Goal: Task Accomplishment & Management: Use online tool/utility

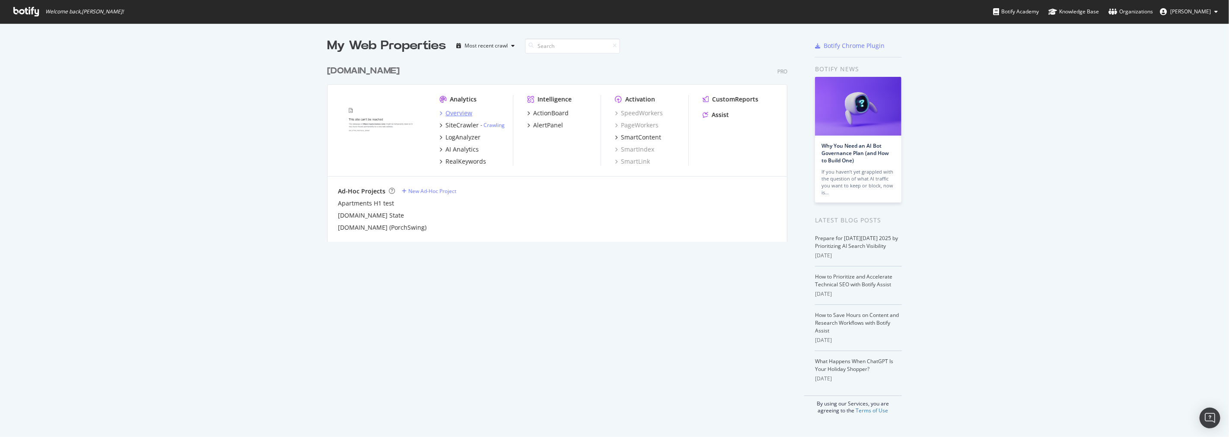
click at [463, 114] on div "Overview" at bounding box center [459, 113] width 27 height 9
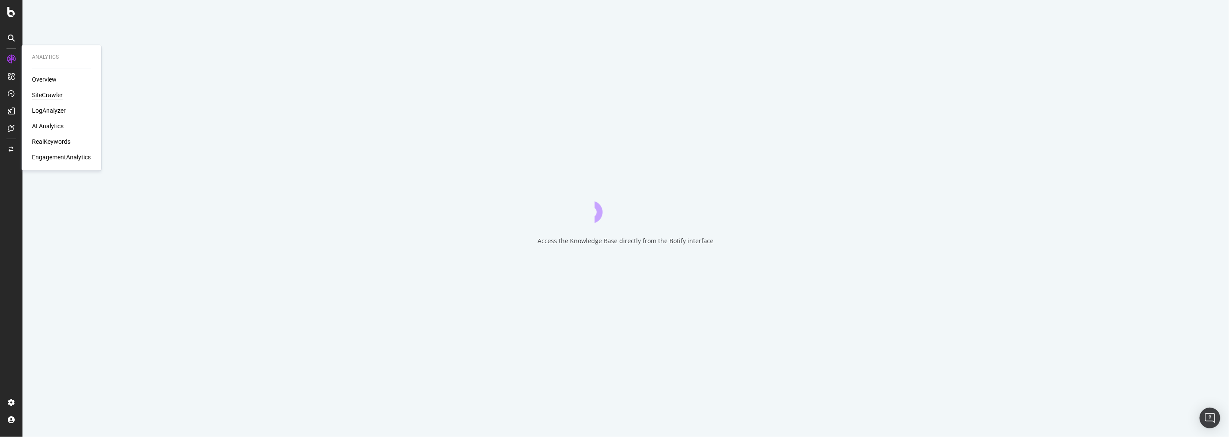
click at [59, 92] on div "SiteCrawler" at bounding box center [47, 95] width 31 height 9
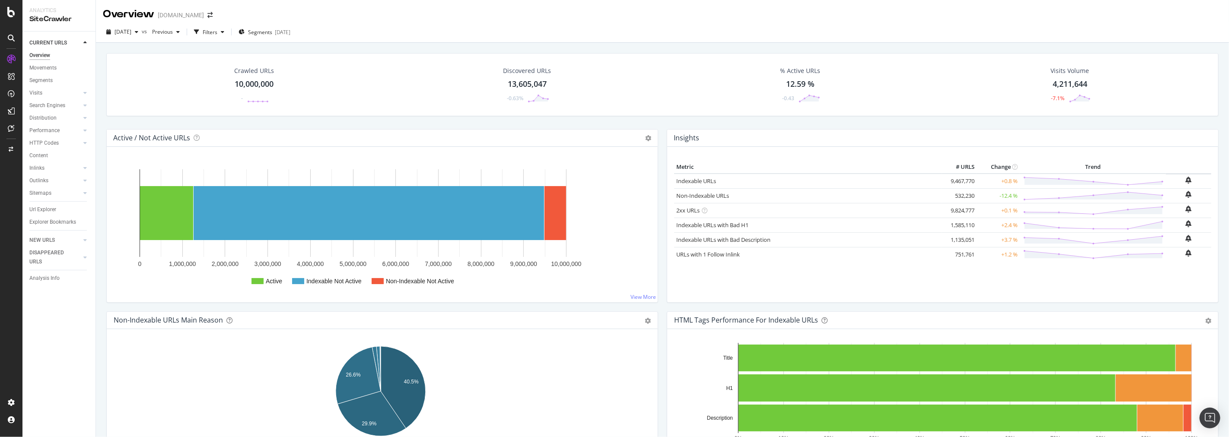
drag, startPoint x: 50, startPoint y: 212, endPoint x: 137, endPoint y: 214, distance: 86.9
click at [50, 212] on div "Url Explorer" at bounding box center [42, 209] width 27 height 9
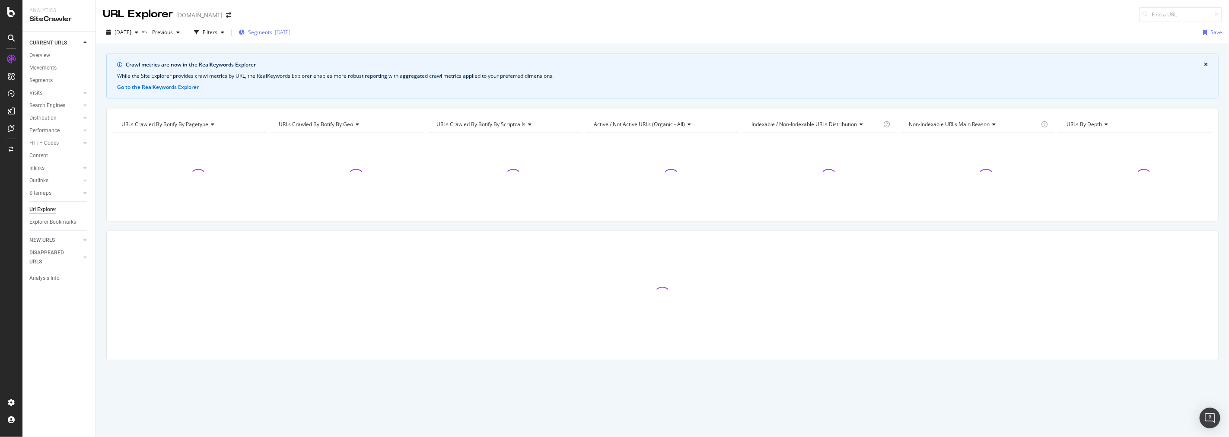
click at [272, 32] on span "Segments" at bounding box center [260, 32] width 24 height 7
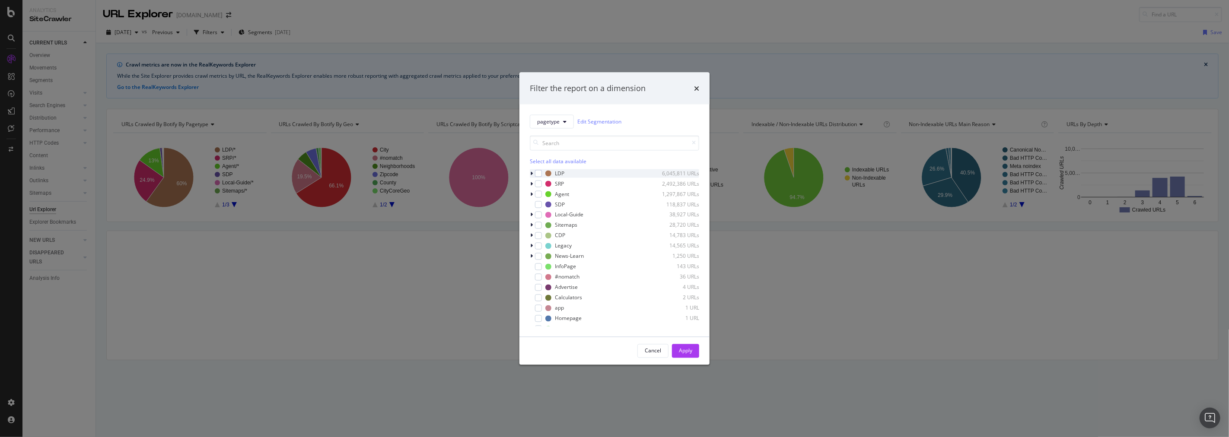
click at [530, 173] on icon "modal" at bounding box center [531, 173] width 3 height 5
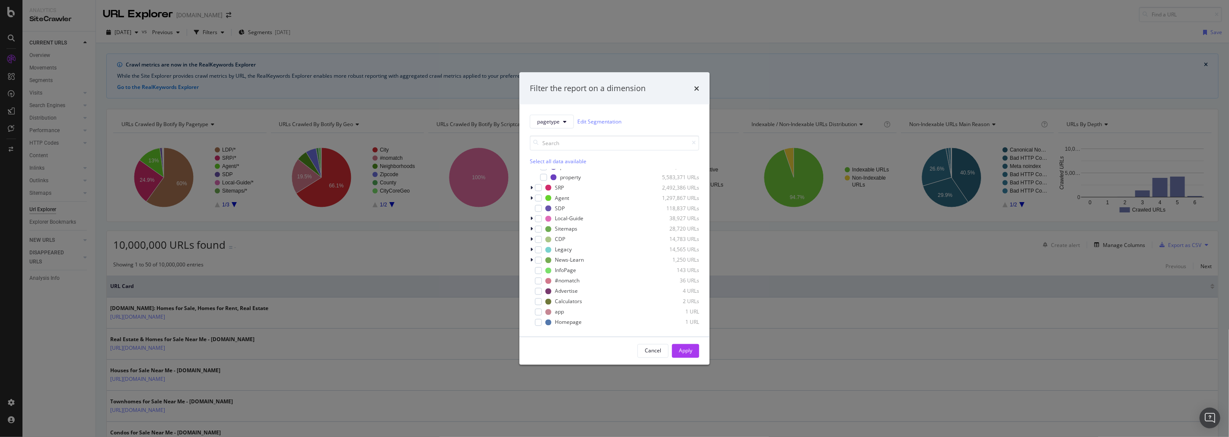
scroll to position [38, 0]
click at [558, 128] on button "pagetype" at bounding box center [552, 122] width 44 height 14
click at [619, 92] on div "Filter the report on a dimension" at bounding box center [588, 88] width 116 height 11
click at [545, 202] on div "modal" at bounding box center [543, 204] width 7 height 7
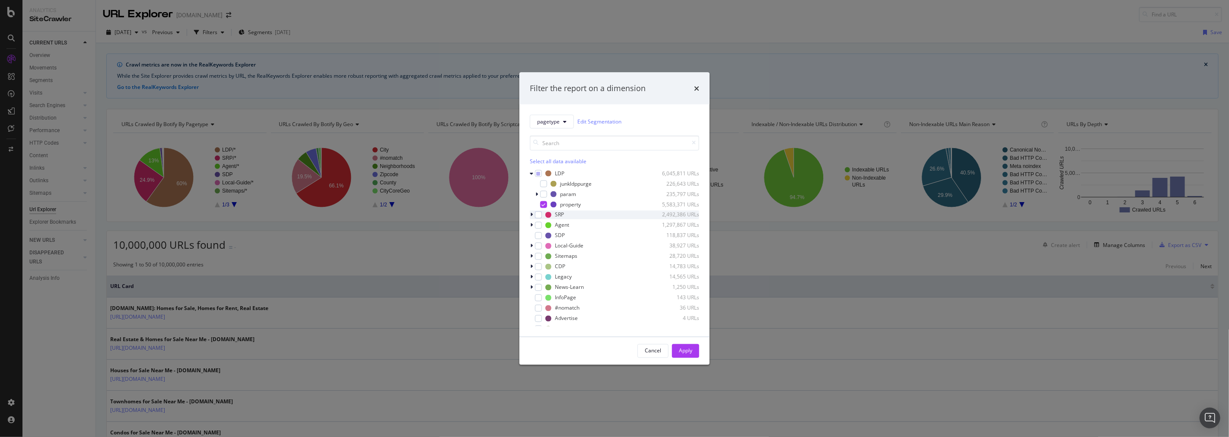
click at [530, 213] on icon "modal" at bounding box center [531, 214] width 3 height 5
click at [537, 266] on icon "modal" at bounding box center [537, 266] width 3 height 5
click at [555, 124] on span "pagetype" at bounding box center [548, 121] width 22 height 7
click at [617, 92] on div "Filter the report on a dimension" at bounding box center [588, 88] width 116 height 11
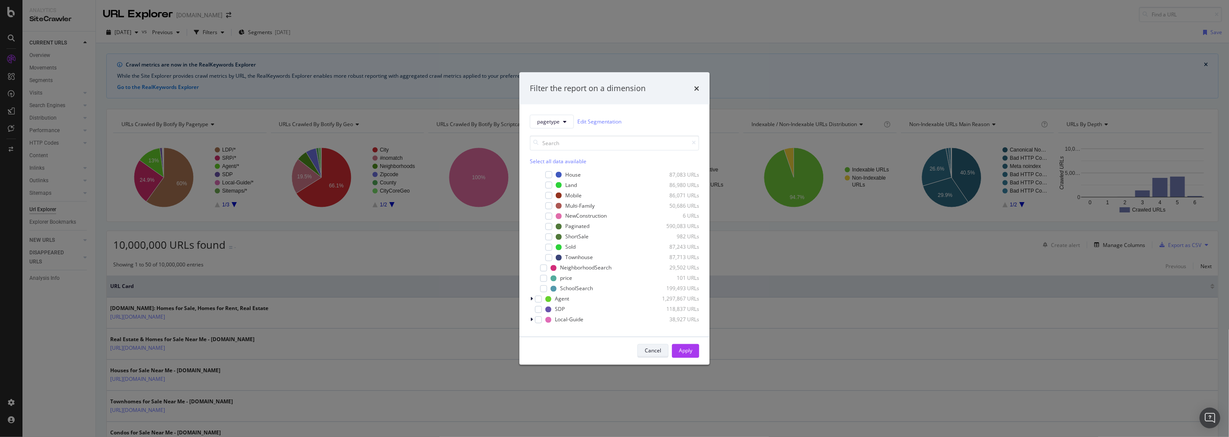
click at [655, 355] on div "Cancel" at bounding box center [653, 351] width 16 height 12
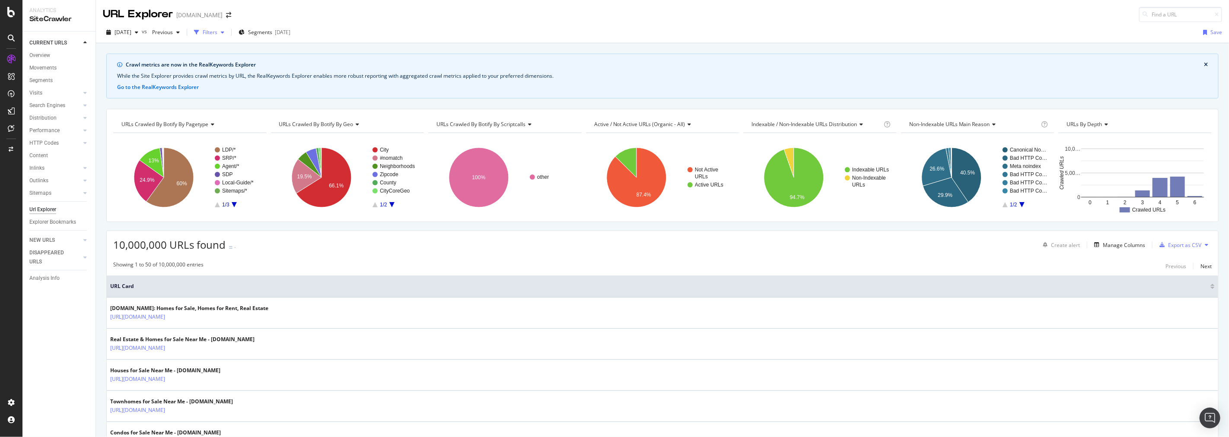
click at [217, 35] on div "Filters" at bounding box center [210, 32] width 15 height 7
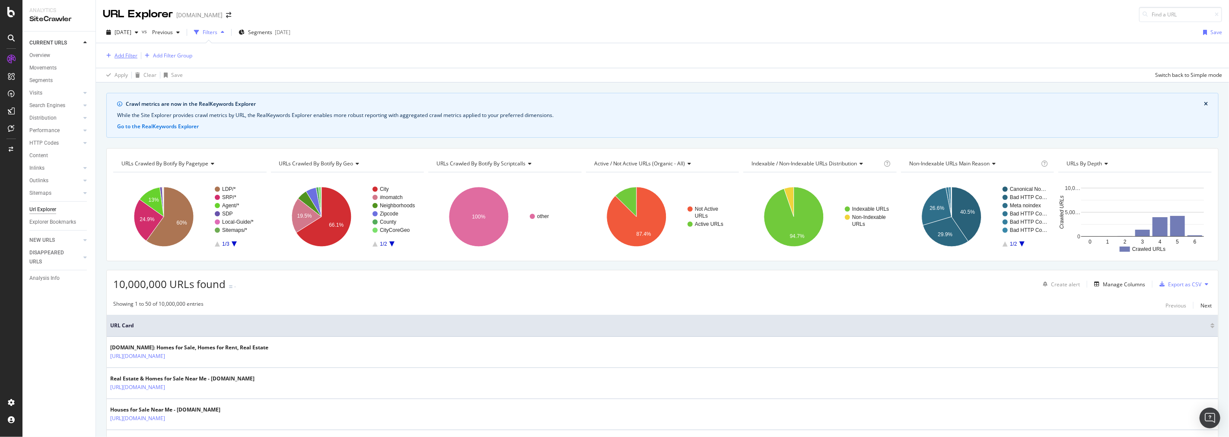
click at [119, 55] on div "Add Filter" at bounding box center [126, 55] width 23 height 7
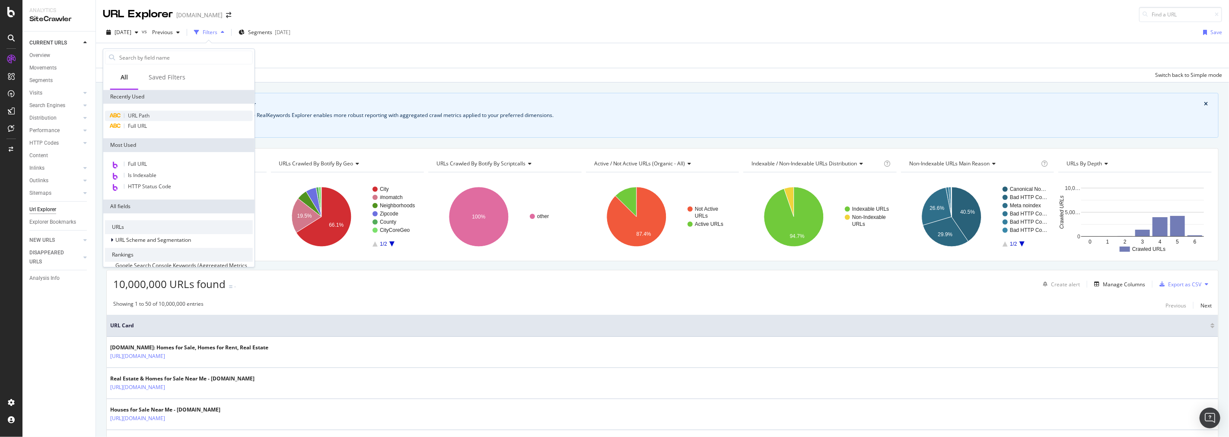
click at [141, 115] on span "URL Path" at bounding box center [139, 115] width 22 height 7
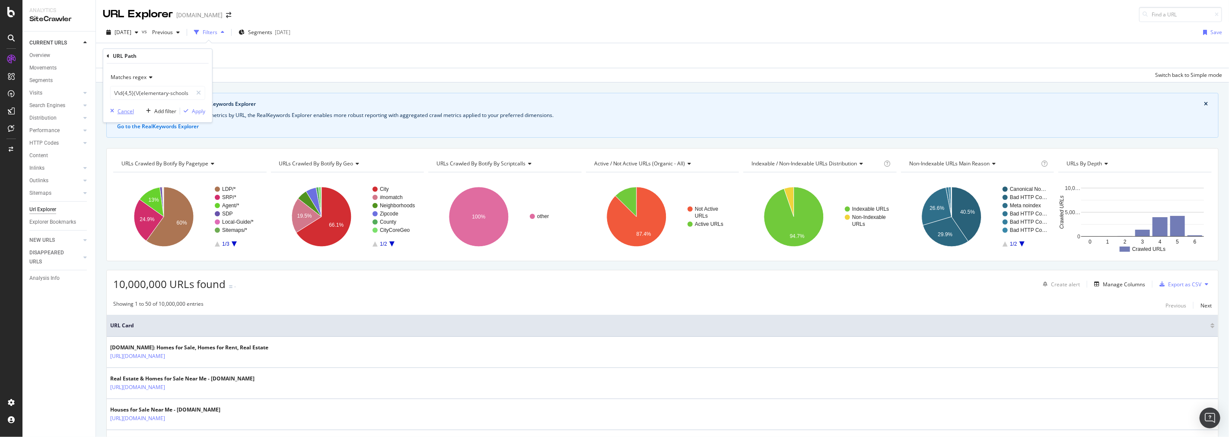
click at [113, 115] on div "Cancel" at bounding box center [120, 111] width 27 height 8
click at [217, 33] on div "Filters" at bounding box center [210, 32] width 15 height 7
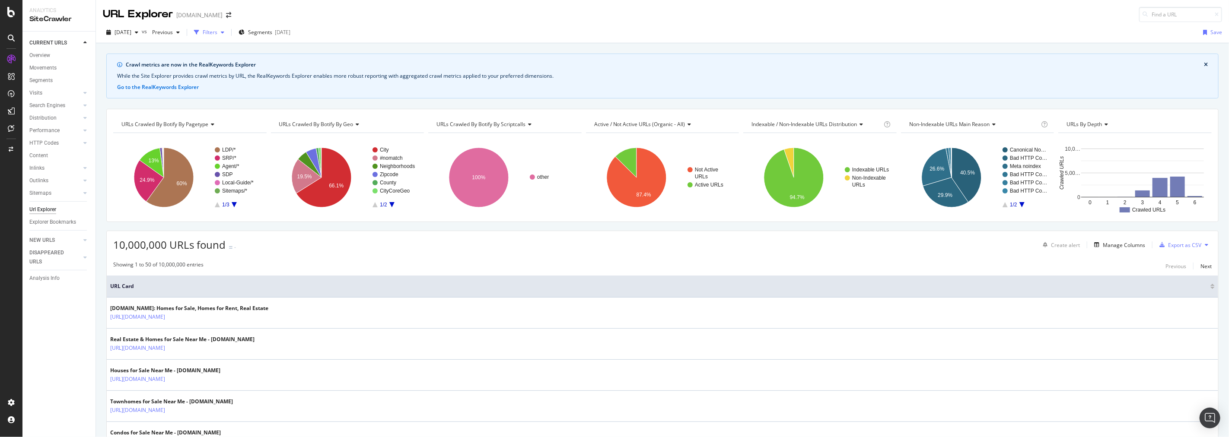
click at [217, 33] on div "Filters" at bounding box center [210, 32] width 15 height 7
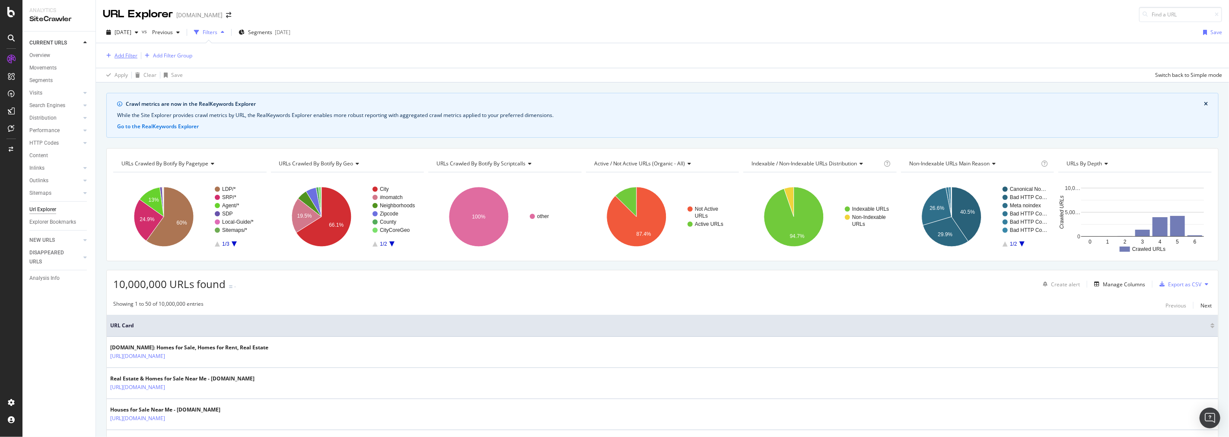
click at [131, 56] on div "Add Filter" at bounding box center [126, 55] width 23 height 7
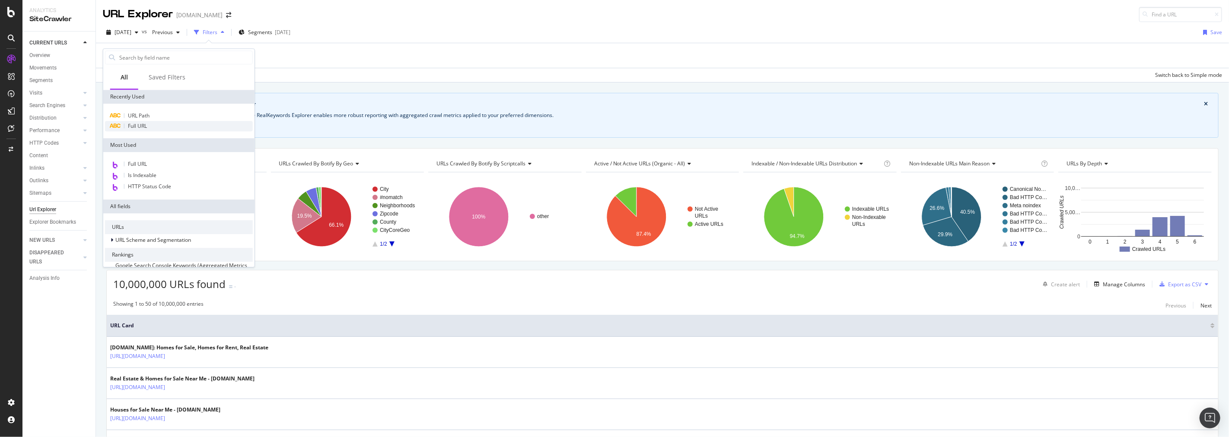
click at [126, 126] on div "Full URL" at bounding box center [179, 126] width 148 height 10
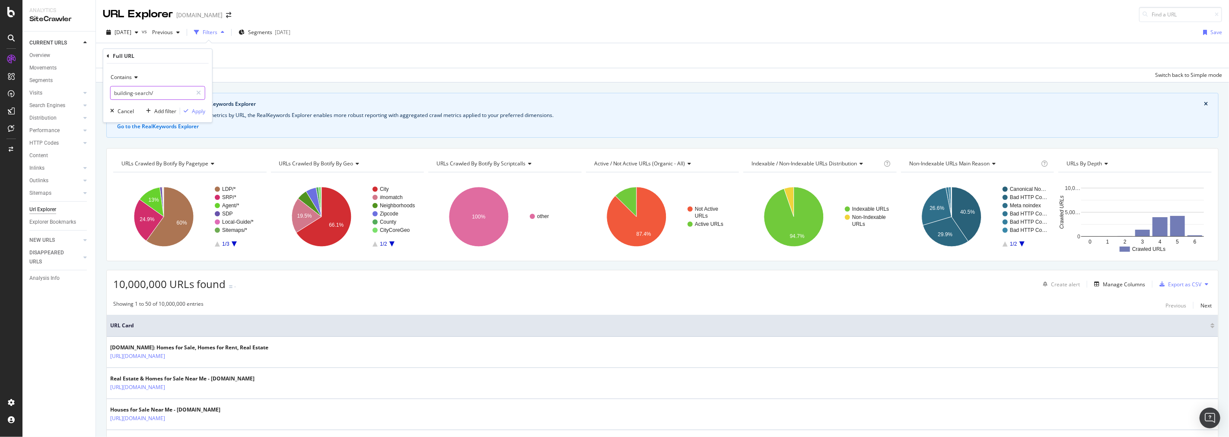
click at [139, 95] on input "building-search/" at bounding box center [152, 93] width 82 height 14
type input "."
type input "/new-homes/community/"
click at [194, 110] on div "Apply" at bounding box center [198, 111] width 13 height 7
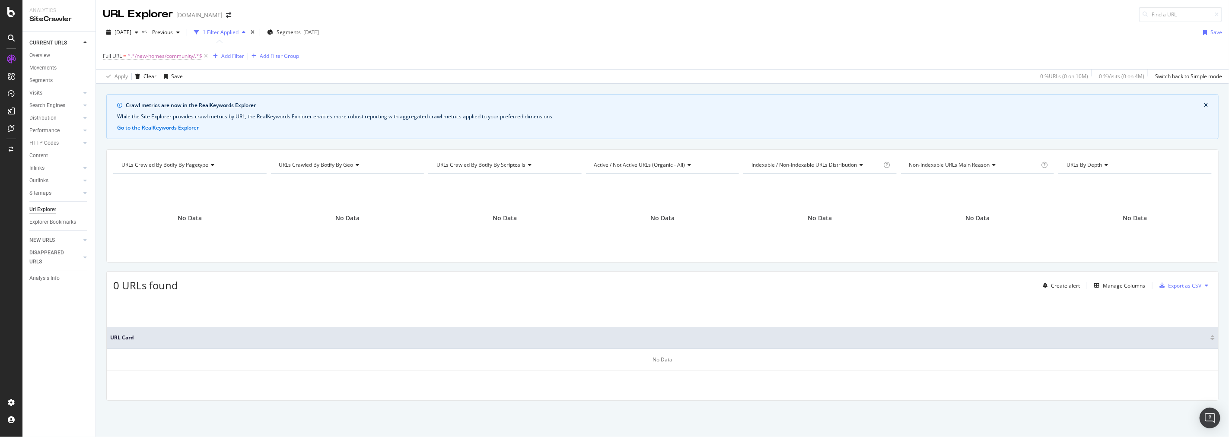
click at [434, 256] on div "No Data" at bounding box center [504, 218] width 153 height 75
click at [139, 26] on button "[DATE]" at bounding box center [122, 33] width 39 height 14
click at [143, 80] on div "[DATE]" at bounding box center [136, 80] width 43 height 8
click at [142, 36] on div "[DATE]" at bounding box center [122, 32] width 39 height 13
click at [160, 89] on div "[DATE] 10.0M URLs" at bounding box center [159, 95] width 103 height 13
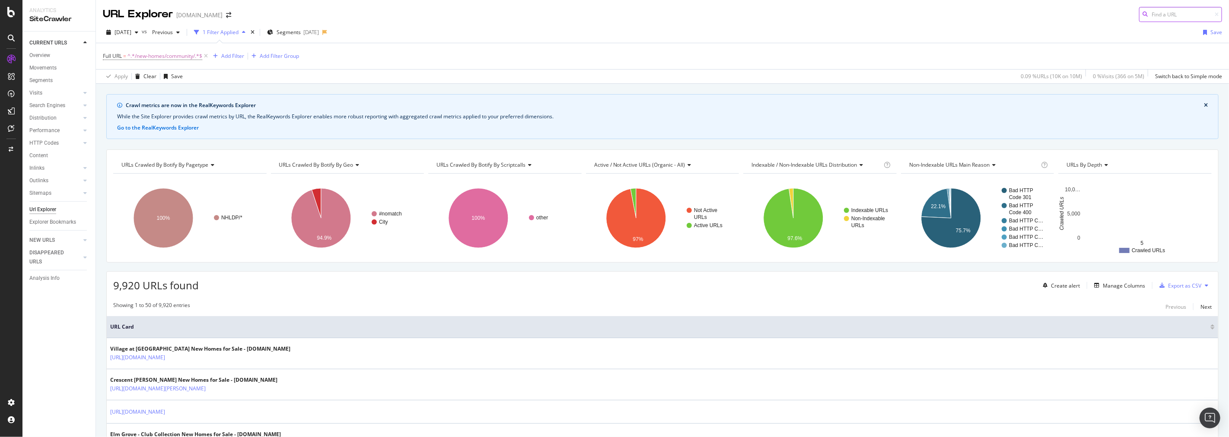
scroll to position [48, 0]
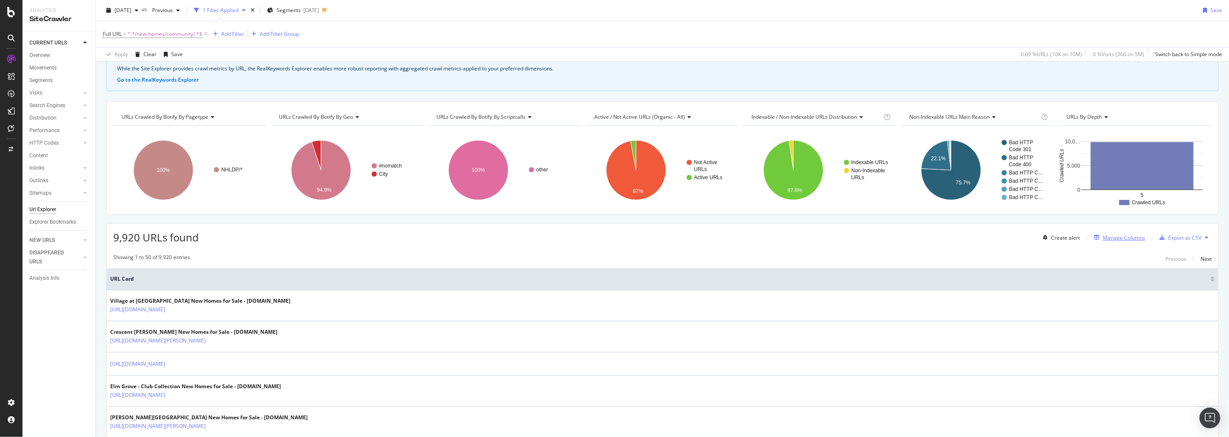
click at [1116, 241] on div "Manage Columns" at bounding box center [1124, 237] width 42 height 7
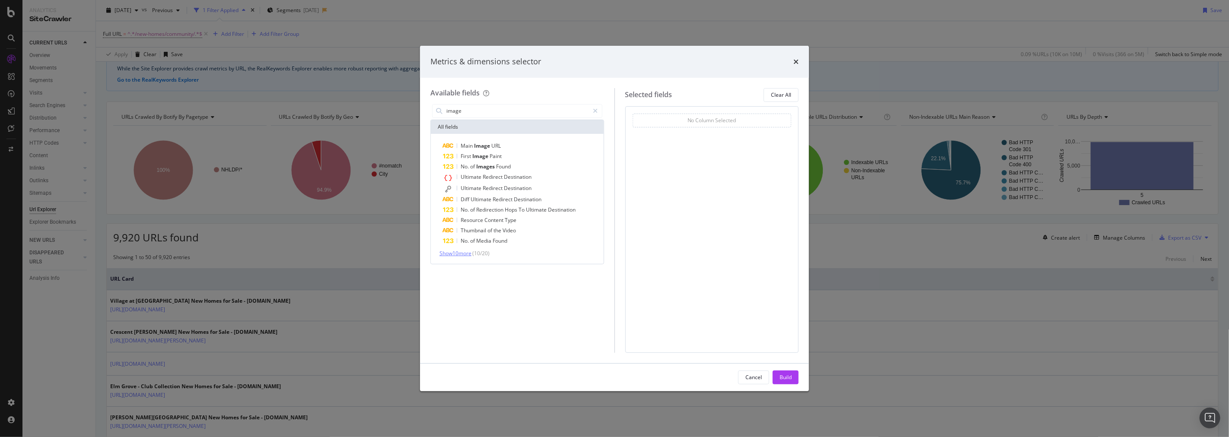
type input "image"
click at [449, 251] on span "Show 10 more" at bounding box center [456, 253] width 32 height 7
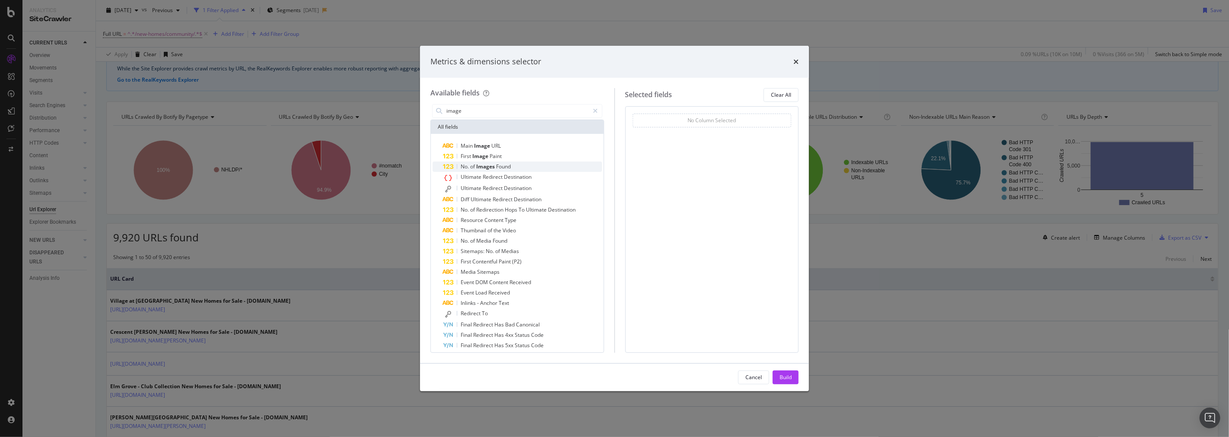
click at [486, 168] on span "Images" at bounding box center [486, 166] width 20 height 7
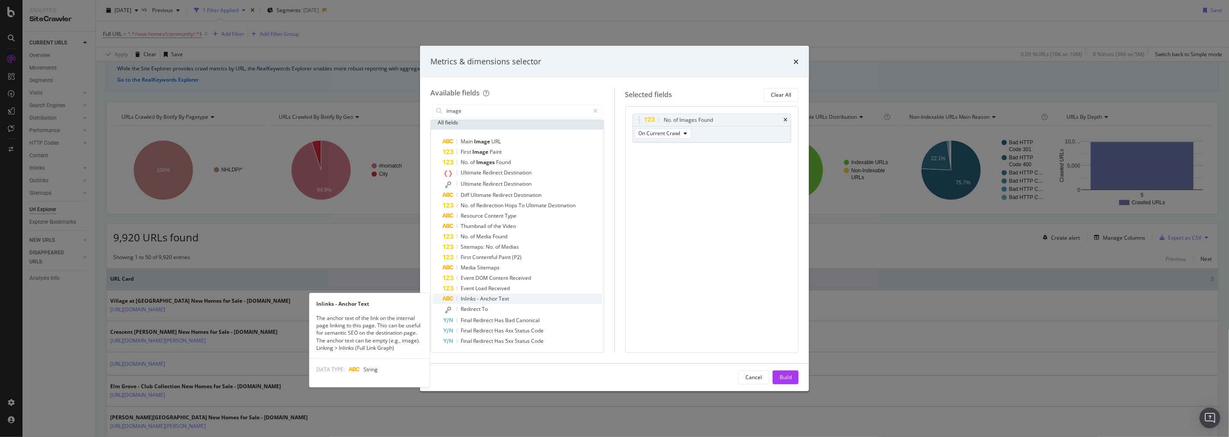
scroll to position [5, 0]
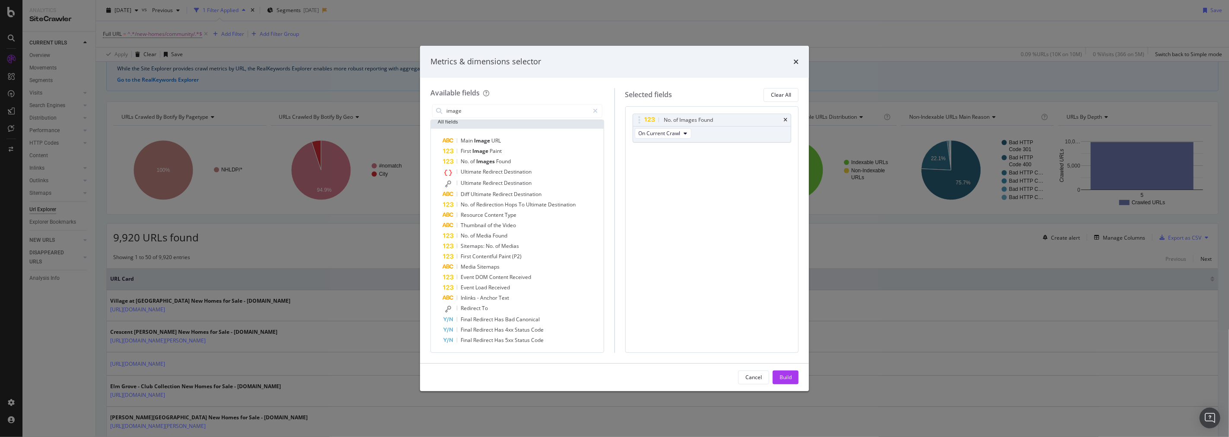
click at [797, 63] on icon "times" at bounding box center [796, 61] width 5 height 7
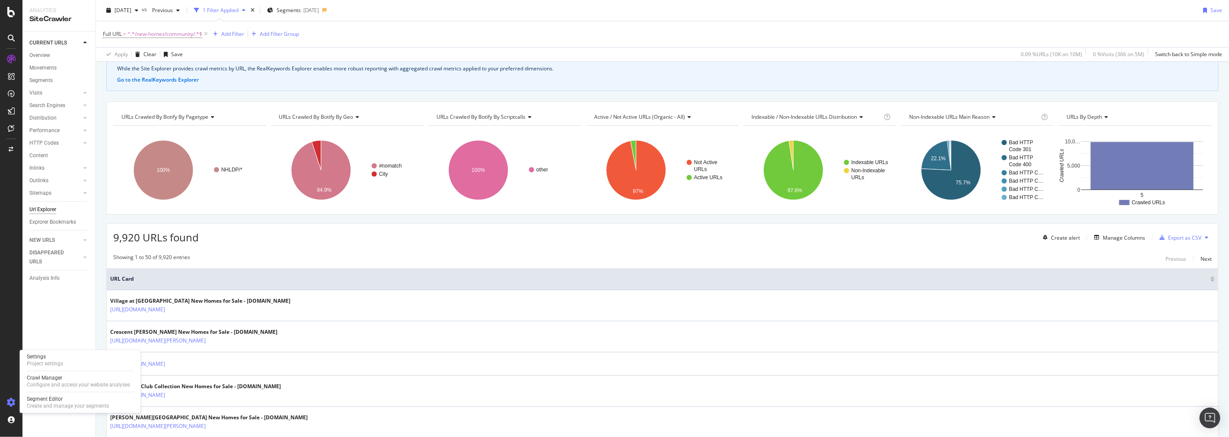
click at [7, 405] on icon at bounding box center [11, 402] width 9 height 9
click at [44, 365] on div "Project settings" at bounding box center [45, 363] width 36 height 7
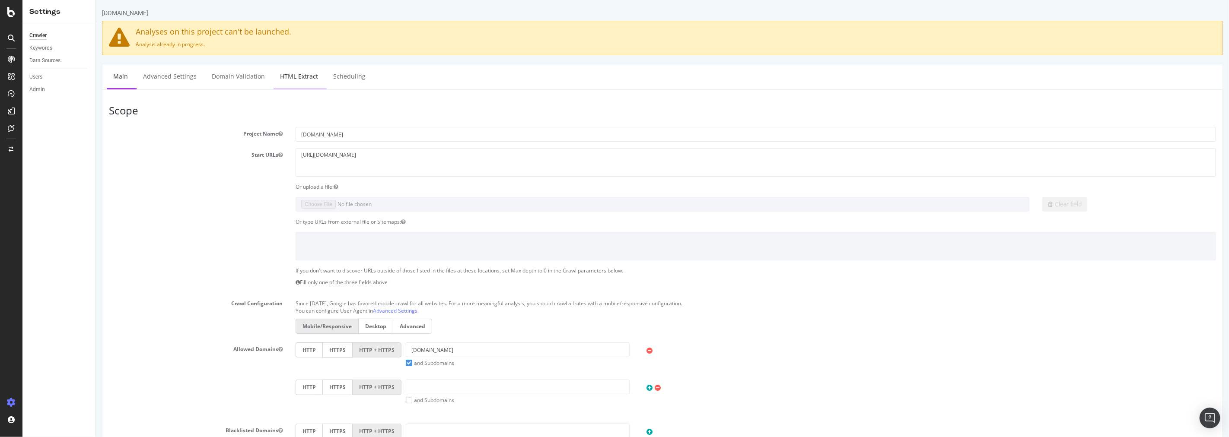
click at [295, 74] on link "HTML Extract" at bounding box center [298, 76] width 51 height 24
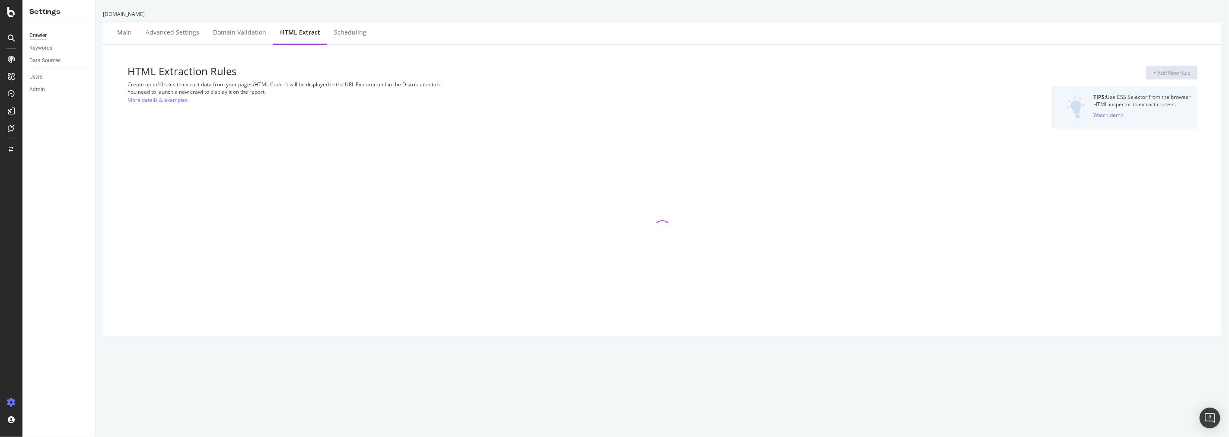
select select "i"
select select "list"
select select "exist"
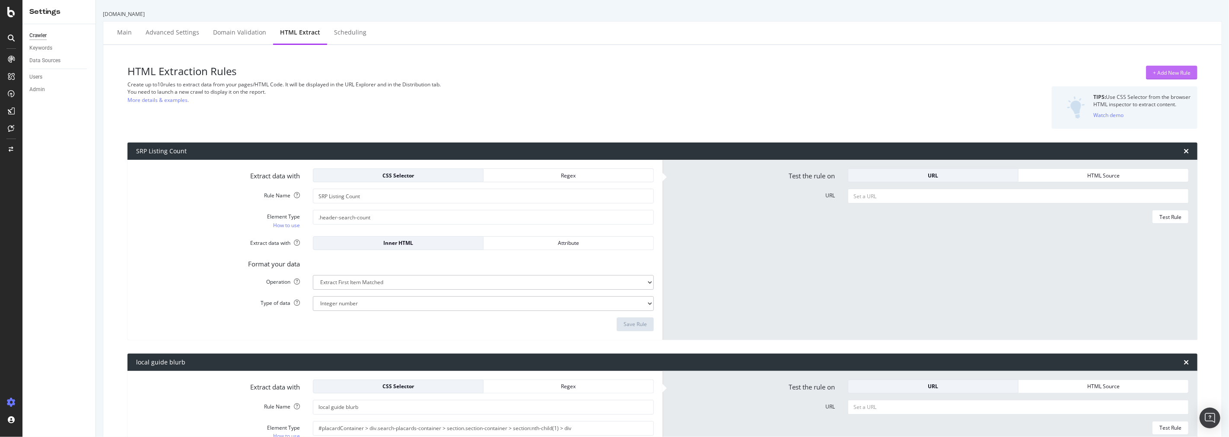
click at [1153, 72] on div "+ Add New Rule" at bounding box center [1172, 72] width 38 height 7
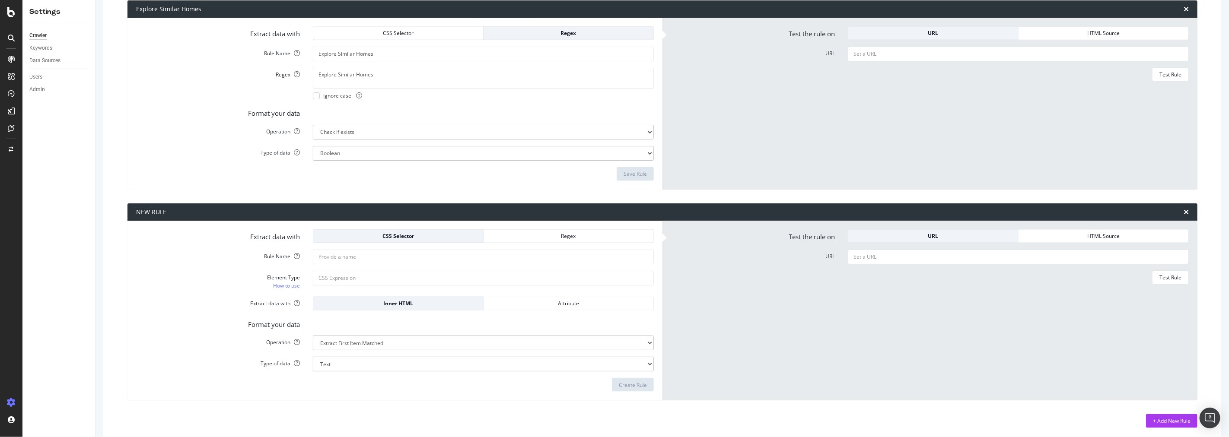
scroll to position [984, 0]
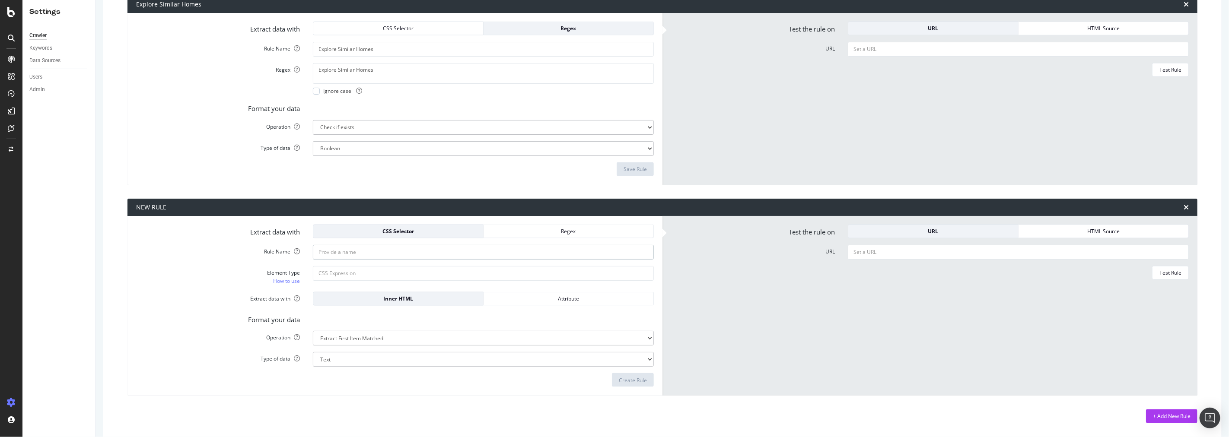
click at [428, 255] on input "Rule Name" at bounding box center [483, 252] width 341 height 15
type input "LDP Image Carousel Count"
click at [439, 268] on input "Element Type How to use" at bounding box center [483, 273] width 341 height 15
paste input "#gallery-primary-carousel > div > div"
type input "#gallery-primary-carousel > div > div"
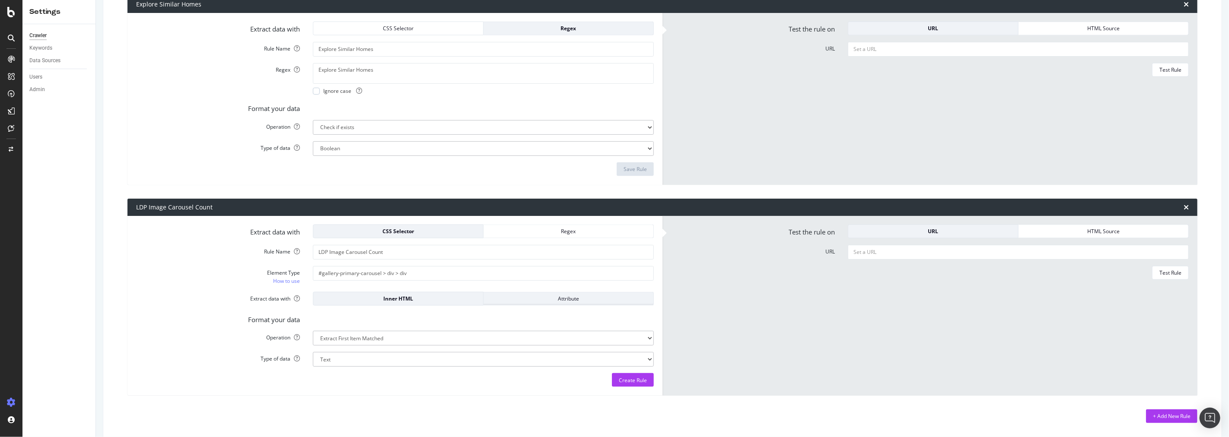
click at [529, 300] on div "Attribute" at bounding box center [569, 298] width 156 height 7
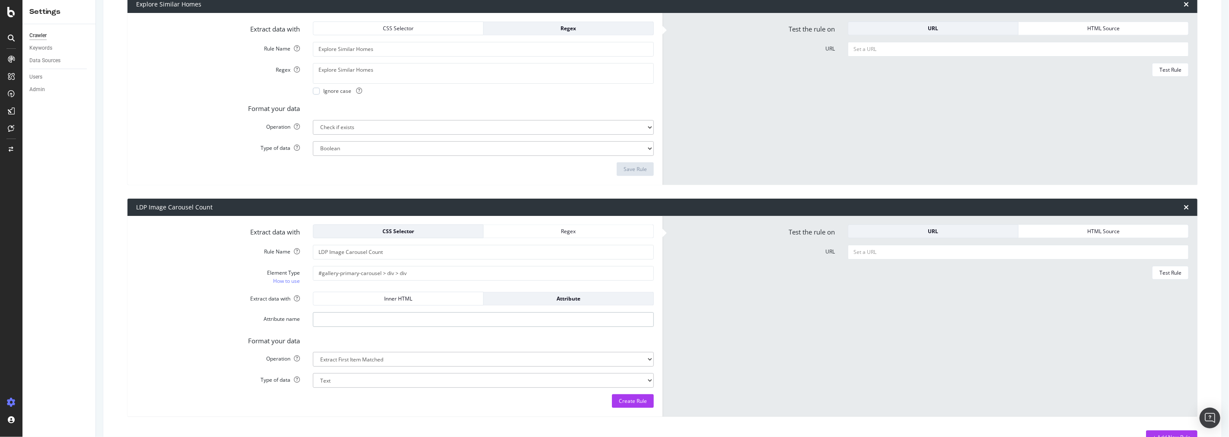
click at [418, 315] on input "Attribute name" at bounding box center [483, 319] width 341 height 15
click at [377, 316] on input "Attribute name" at bounding box center [483, 319] width 341 height 15
paste input "class="primary-carousel-slide hero-slide items-7 actual-items-1""
click at [469, 319] on input "class="primary-carousel-slide hero-slide items-7 actual-items-1"" at bounding box center [483, 319] width 341 height 15
type input "class="primary-carousel-slide hero-slide items-7""
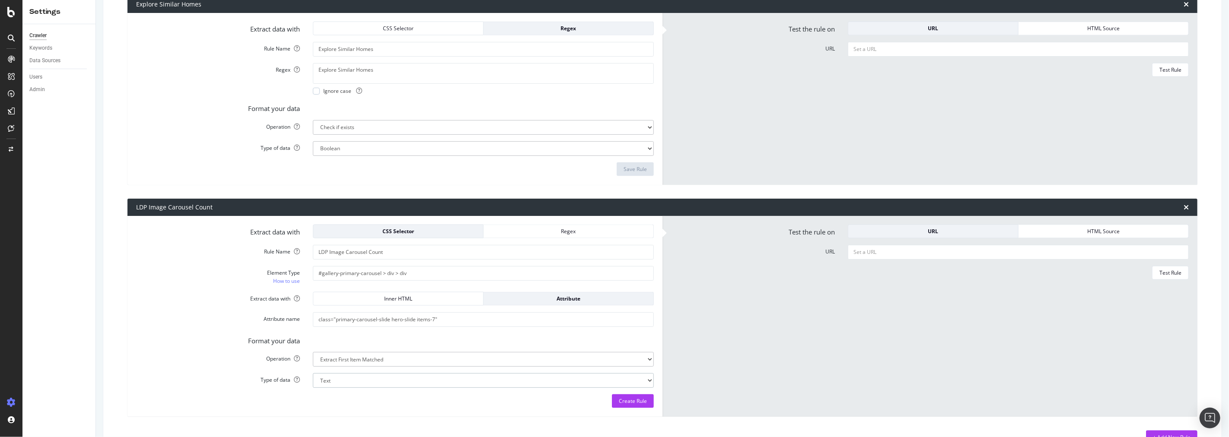
click at [370, 382] on select "Text Integer number Floating point number Date" at bounding box center [483, 380] width 341 height 15
click at [358, 355] on select "Extract First Item Matched Extract First 3 Items Matched Count Number of Occure…" at bounding box center [483, 359] width 341 height 15
click at [909, 246] on input "URL" at bounding box center [1018, 252] width 341 height 15
paste input "[URL][DOMAIN_NAME]"
click at [1152, 275] on button "Test Rule" at bounding box center [1170, 273] width 37 height 14
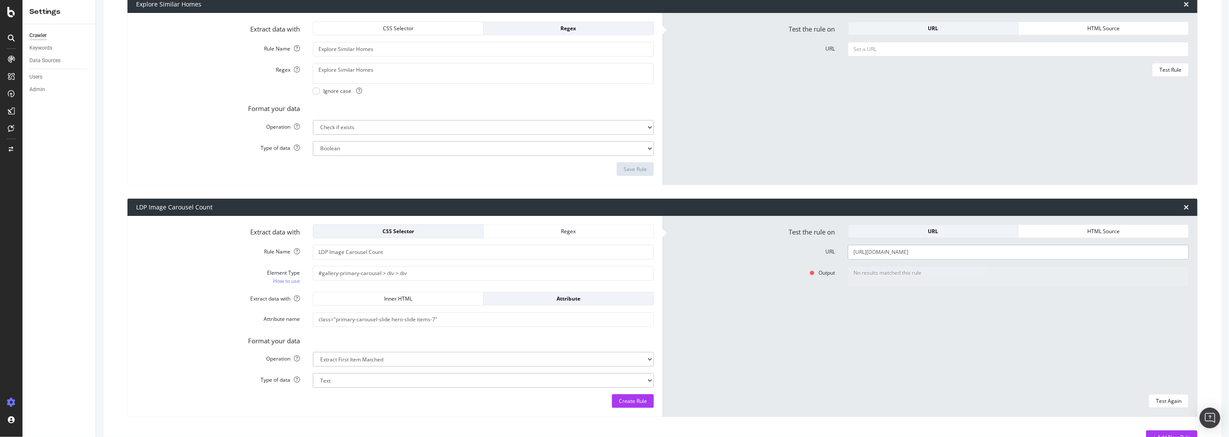
click at [868, 256] on input "[URL][DOMAIN_NAME]" at bounding box center [1018, 252] width 341 height 15
paste input "[STREET_ADDRESS]/k5psqfmrmm3x9"
click at [1111, 253] on input "[URL][DOMAIN_NAME]" at bounding box center [1018, 252] width 341 height 15
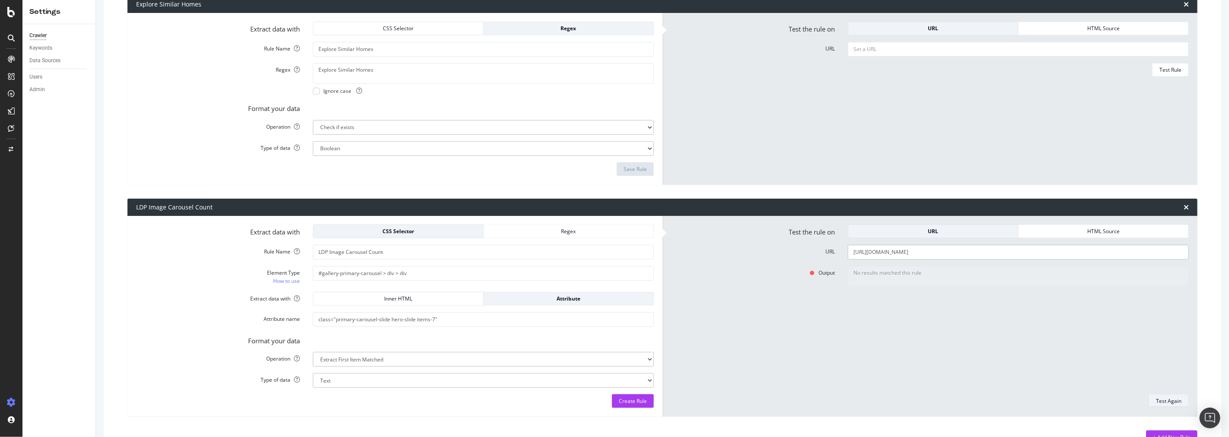
type input "[URL][DOMAIN_NAME]"
click at [1156, 400] on div "Test Again" at bounding box center [1169, 401] width 26 height 7
click at [137, 392] on form "Extract data with CSS Selector Regex Rule Name LDP Image Carousel Count Element…" at bounding box center [395, 317] width 518 height 184
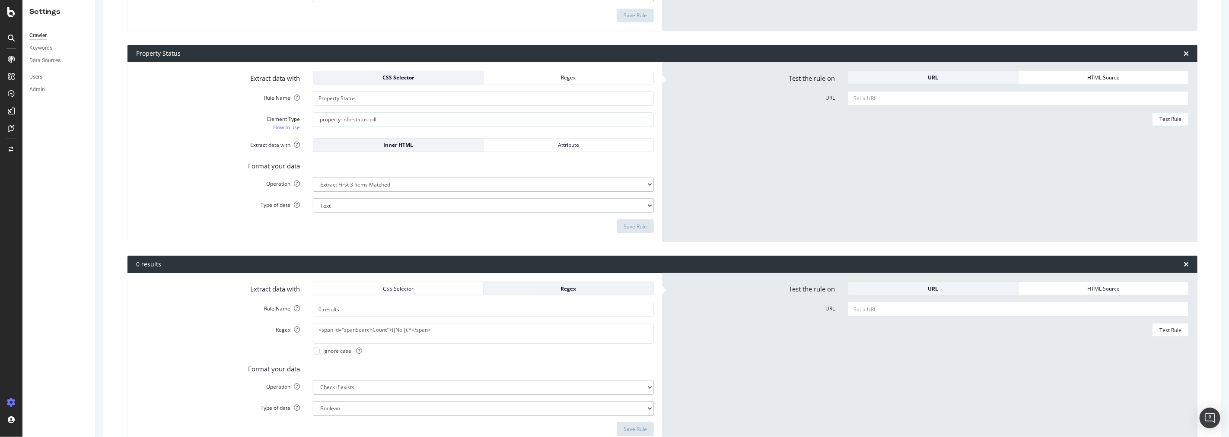
scroll to position [504, 0]
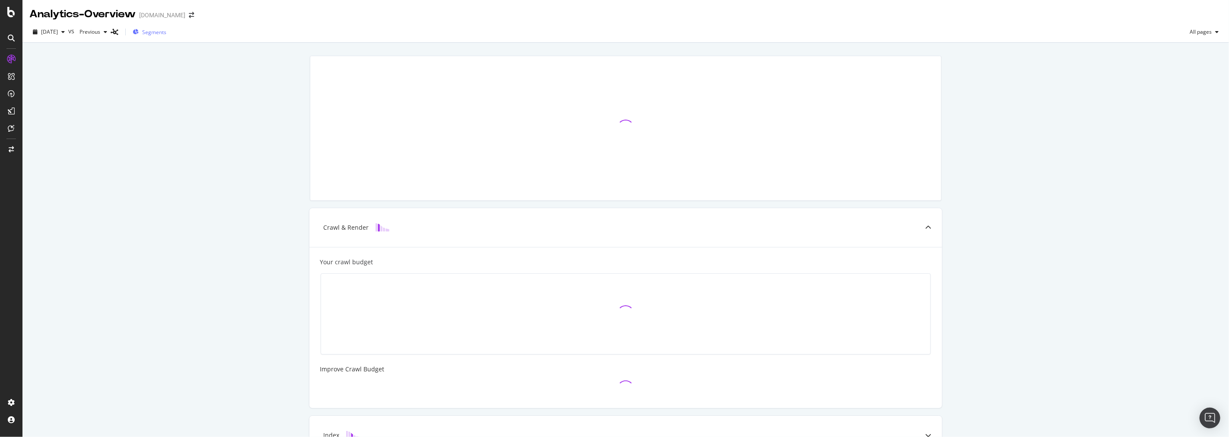
click at [166, 30] on span "Segments" at bounding box center [154, 32] width 24 height 7
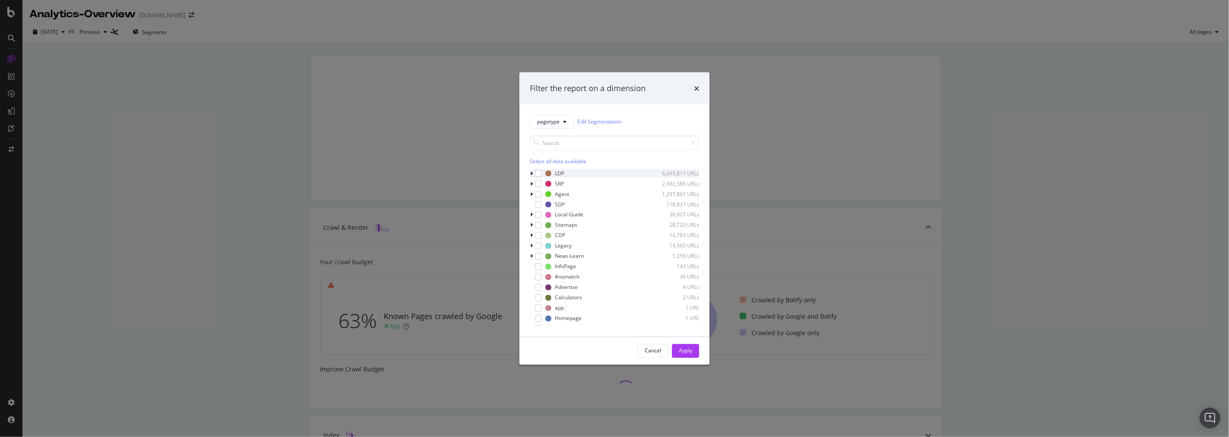
click at [530, 172] on icon "modal" at bounding box center [531, 173] width 3 height 5
click at [545, 202] on div "modal" at bounding box center [543, 204] width 7 height 7
click at [690, 354] on div "Apply" at bounding box center [685, 350] width 13 height 7
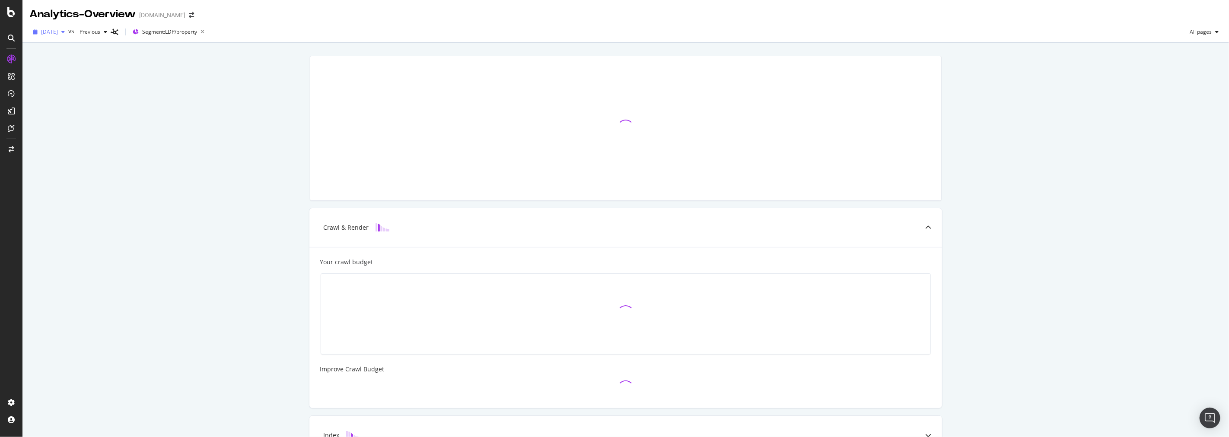
click at [58, 32] on span "[DATE]" at bounding box center [49, 31] width 17 height 7
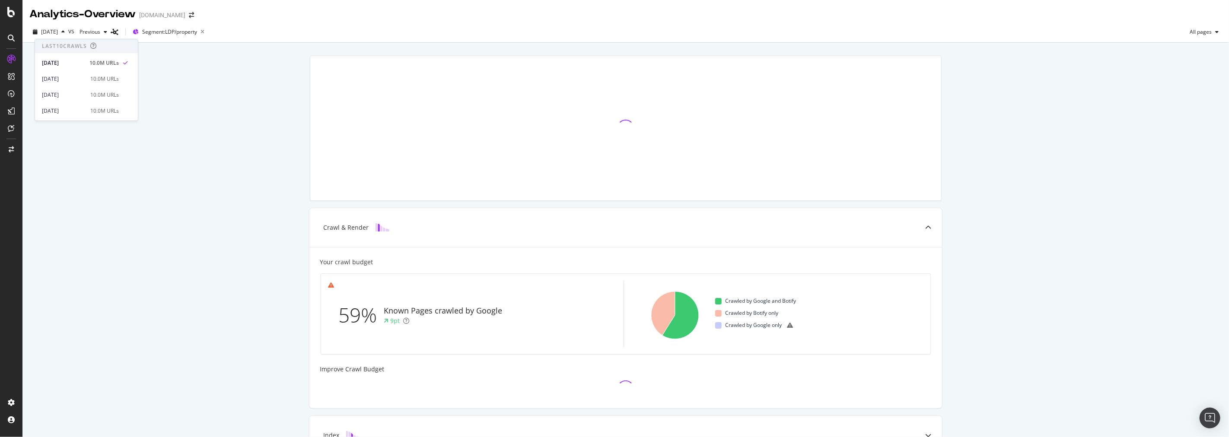
click at [261, 119] on div "Crawl & Render Your crawl budget 59% Known Pages crawled by Google 9pt Set URL …" at bounding box center [625, 314] width 1207 height 543
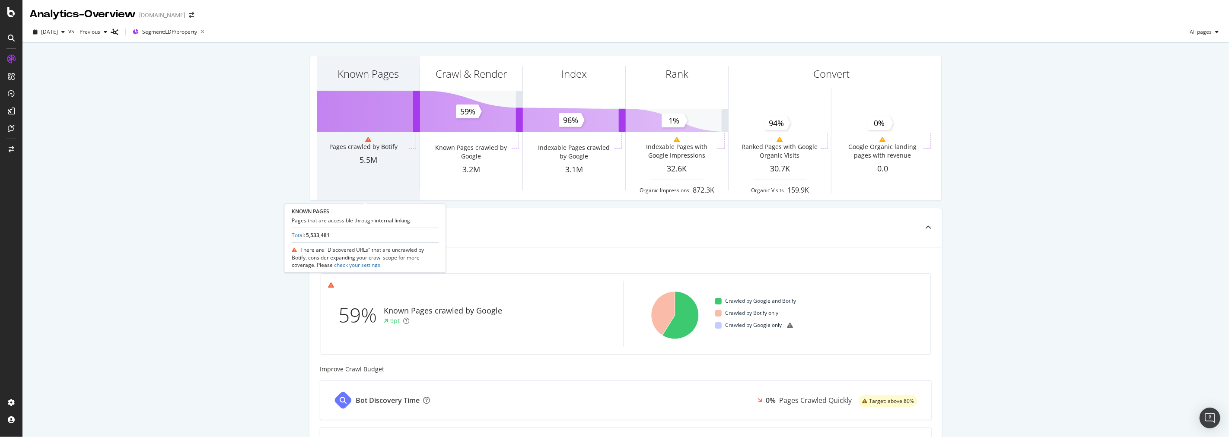
click at [366, 97] on div "Known Pages" at bounding box center [368, 89] width 102 height 67
click at [365, 137] on icon at bounding box center [368, 140] width 6 height 6
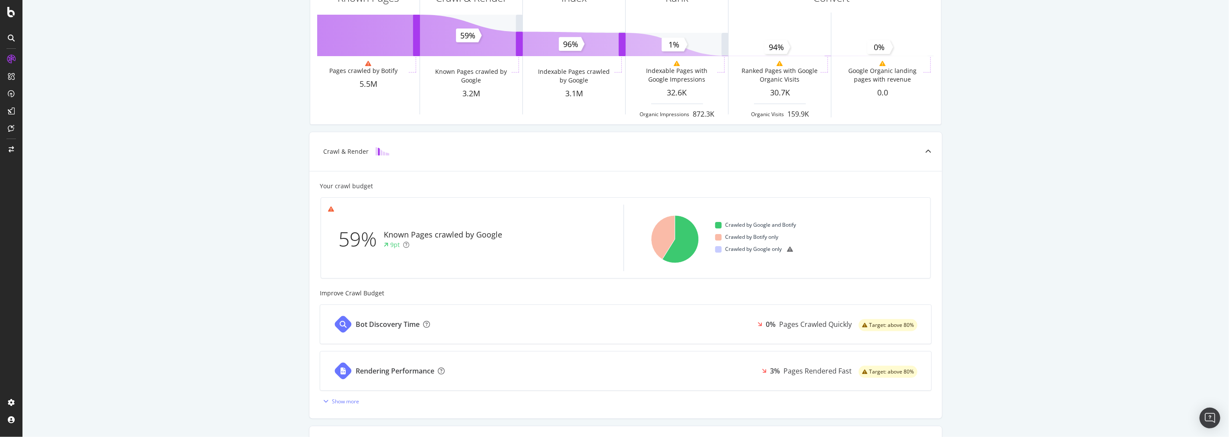
scroll to position [48, 0]
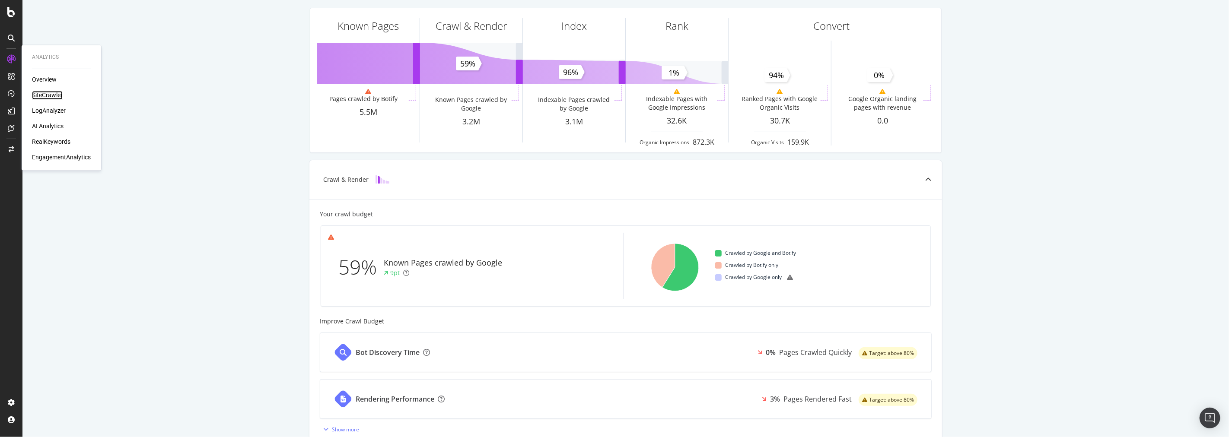
click at [53, 92] on div "SiteCrawler" at bounding box center [47, 95] width 31 height 9
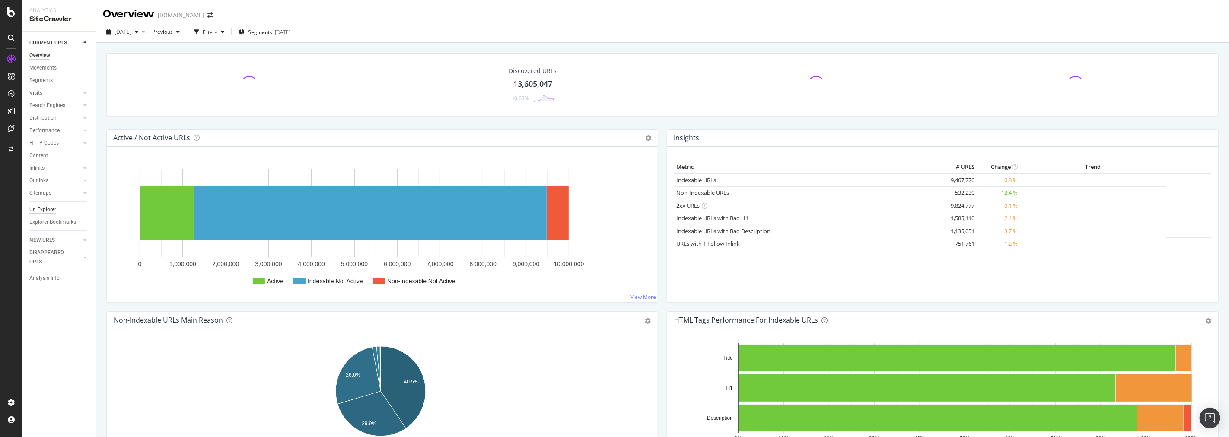
click at [45, 210] on div "Url Explorer" at bounding box center [42, 209] width 27 height 9
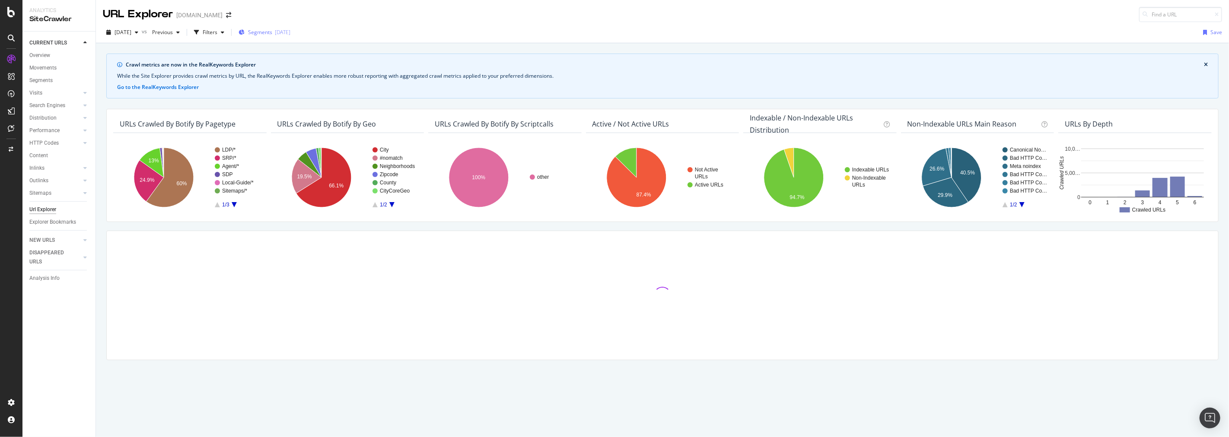
click at [290, 32] on div "[DATE]" at bounding box center [283, 32] width 16 height 7
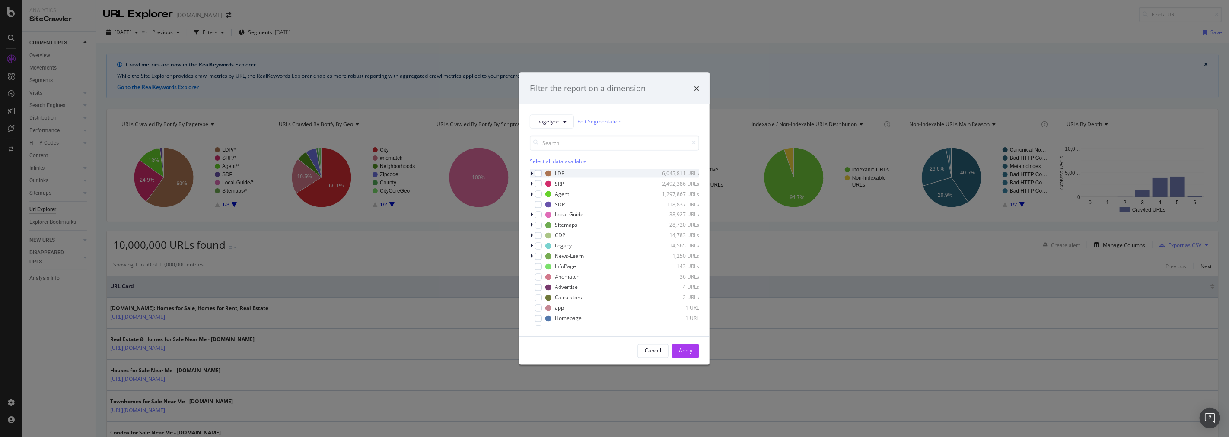
click at [530, 174] on icon "modal" at bounding box center [531, 173] width 3 height 5
click at [698, 87] on icon "times" at bounding box center [696, 88] width 5 height 7
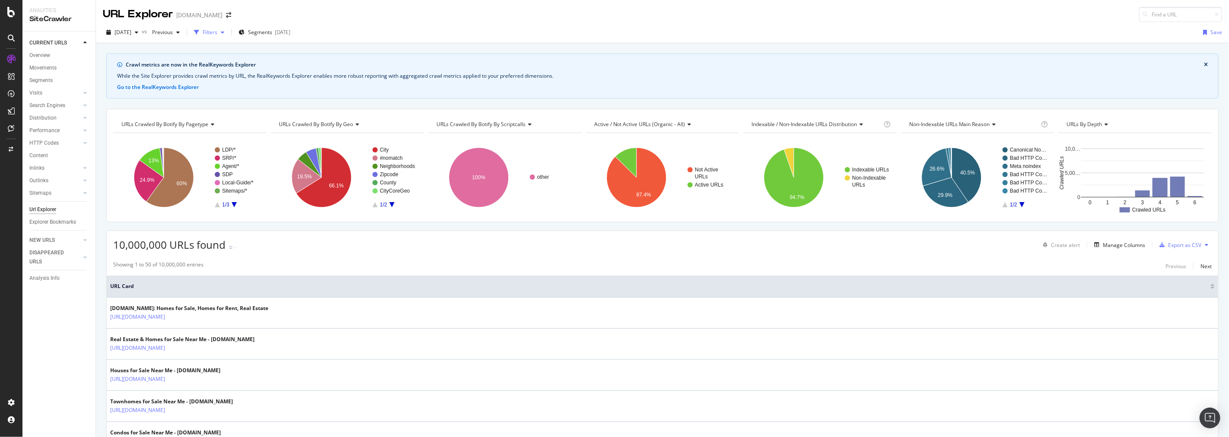
click at [217, 35] on div "Filters" at bounding box center [210, 32] width 15 height 7
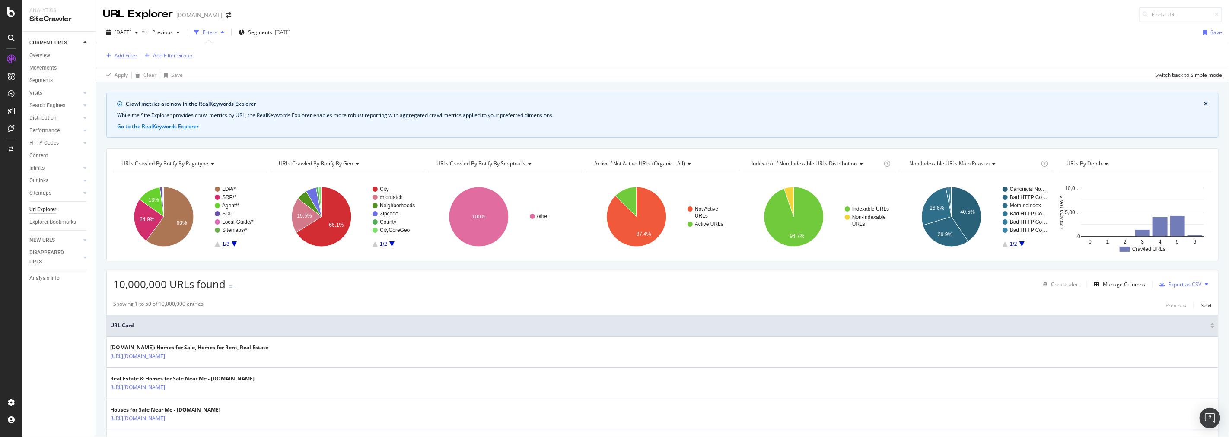
click at [132, 54] on div "Add Filter" at bounding box center [126, 55] width 23 height 7
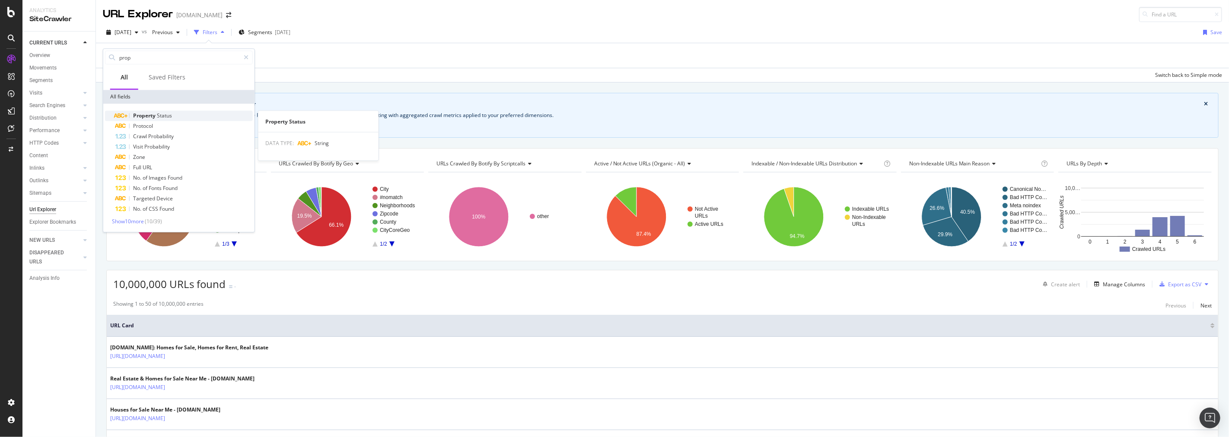
type input "prop"
click at [140, 117] on span "Property" at bounding box center [145, 115] width 24 height 7
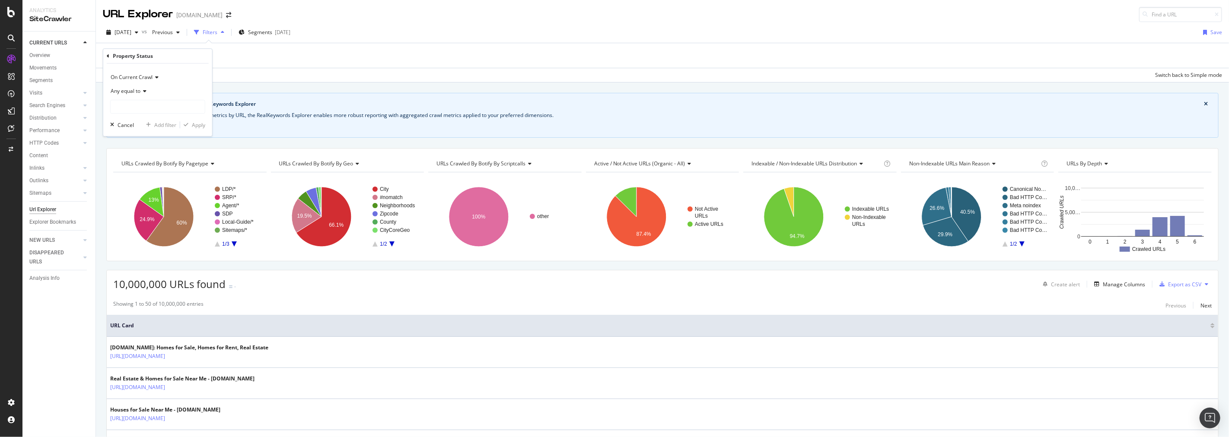
click at [109, 57] on div "Property Status" at bounding box center [158, 56] width 102 height 15
click at [109, 57] on icon at bounding box center [108, 56] width 3 height 5
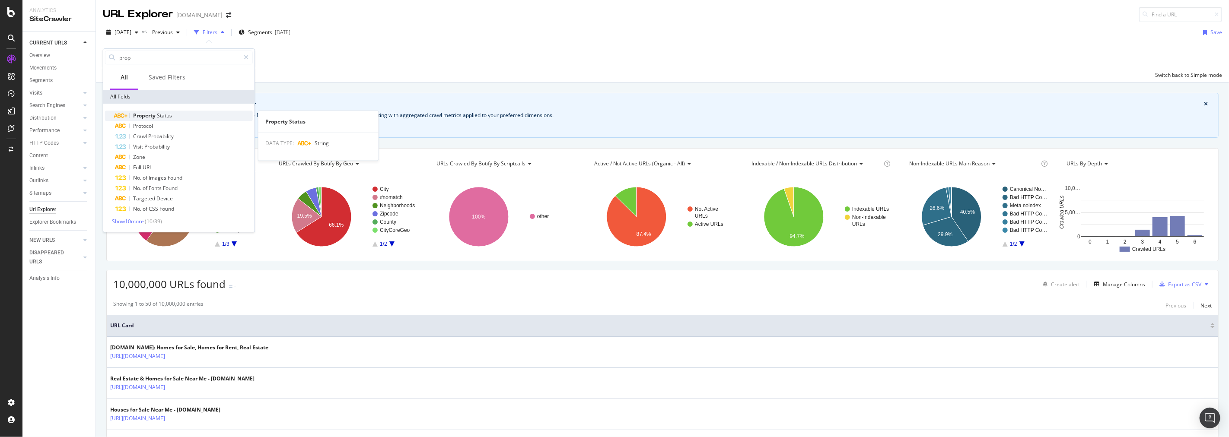
click at [143, 114] on span "Property" at bounding box center [145, 115] width 24 height 7
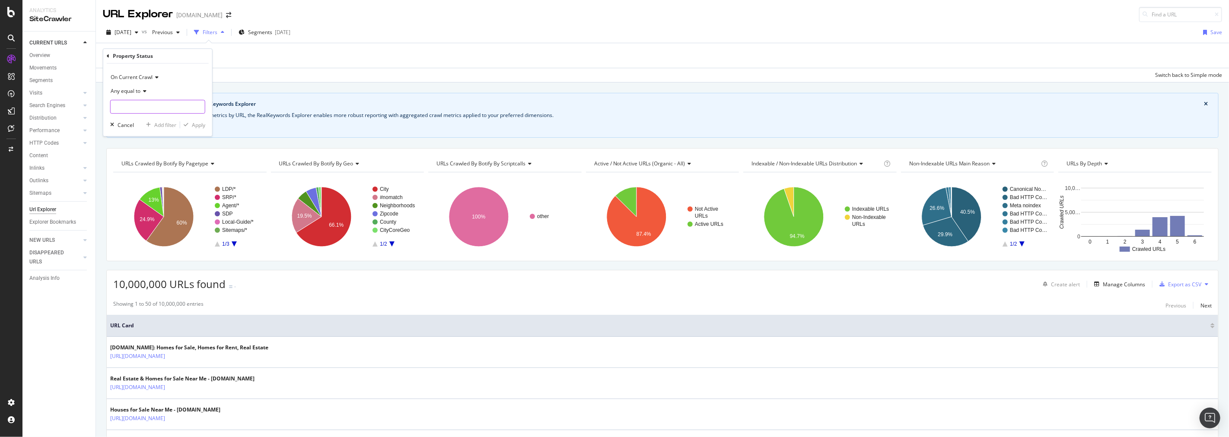
click at [132, 108] on input "text" at bounding box center [158, 107] width 94 height 14
type input "new construction"
click at [196, 127] on div "Apply" at bounding box center [198, 124] width 13 height 7
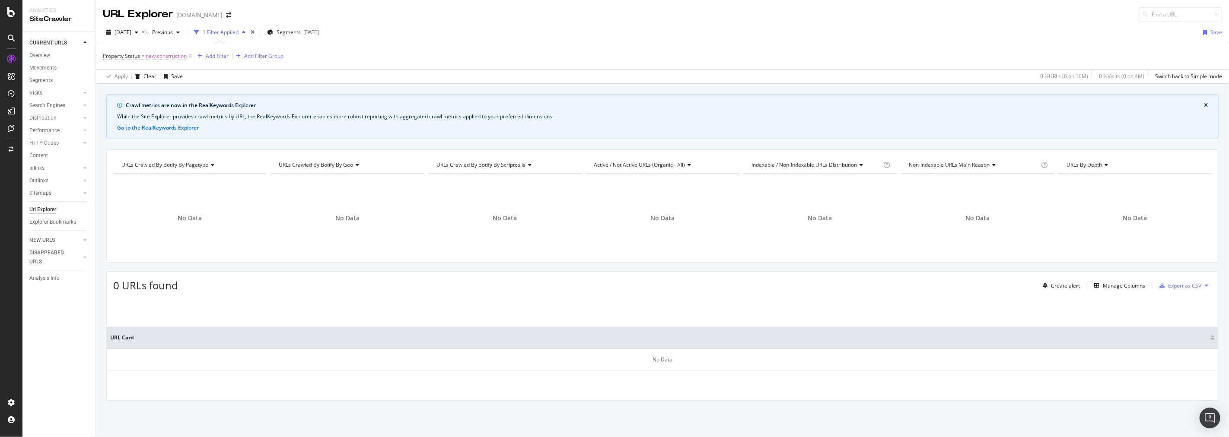
click at [158, 57] on span "new construction" at bounding box center [166, 56] width 41 height 12
click at [127, 106] on input "new construction" at bounding box center [152, 106] width 82 height 14
type input "pending"
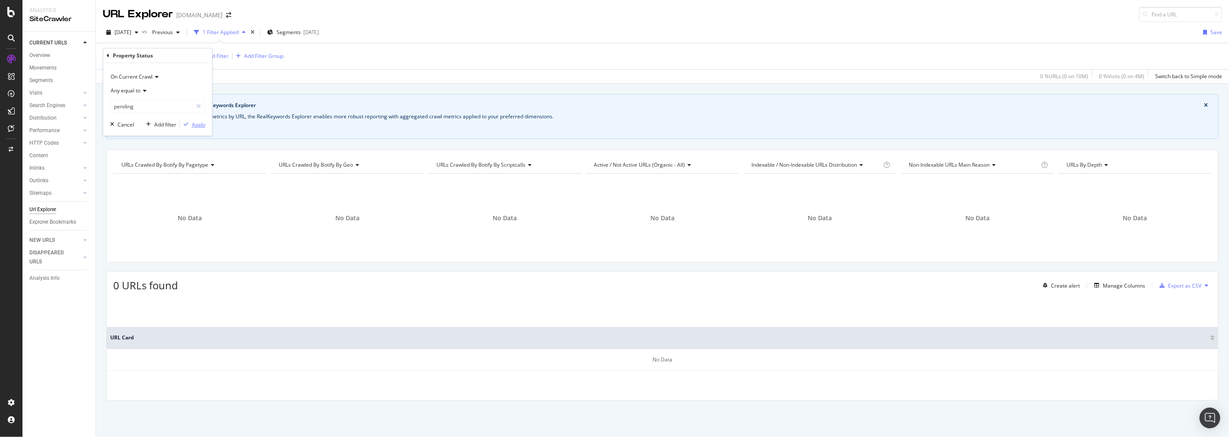
click at [204, 125] on div "Apply" at bounding box center [198, 124] width 13 height 7
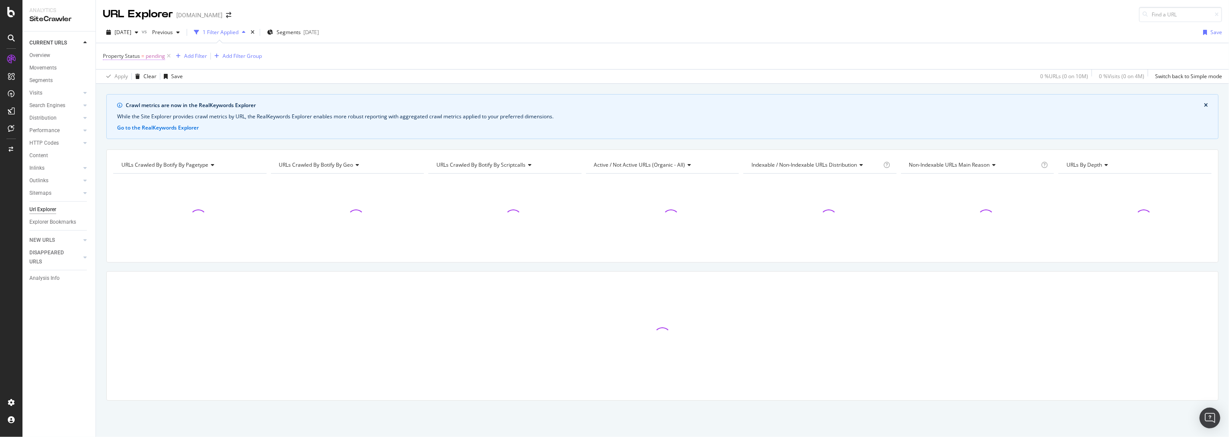
click at [146, 56] on span "pending" at bounding box center [155, 56] width 19 height 12
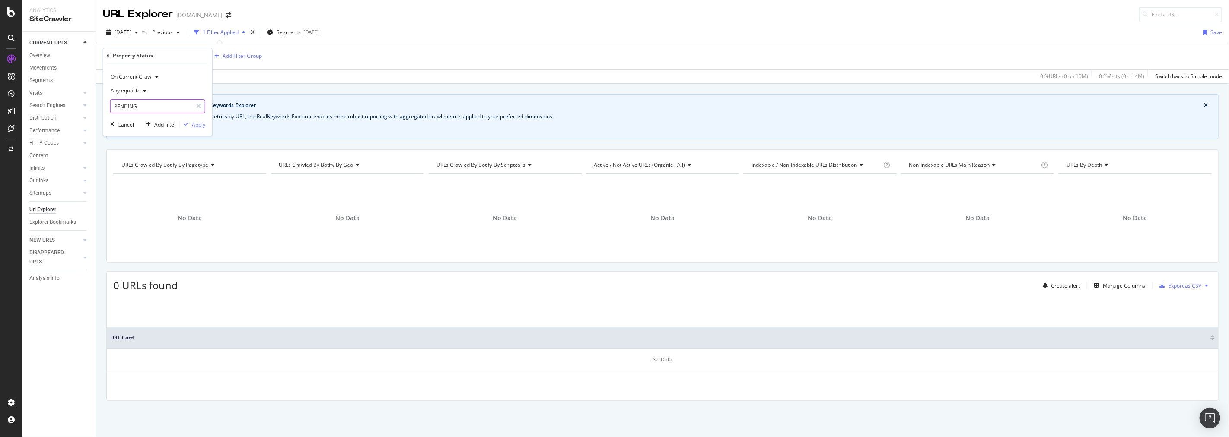
type input "PENDING"
click at [201, 122] on div "Apply" at bounding box center [198, 124] width 13 height 7
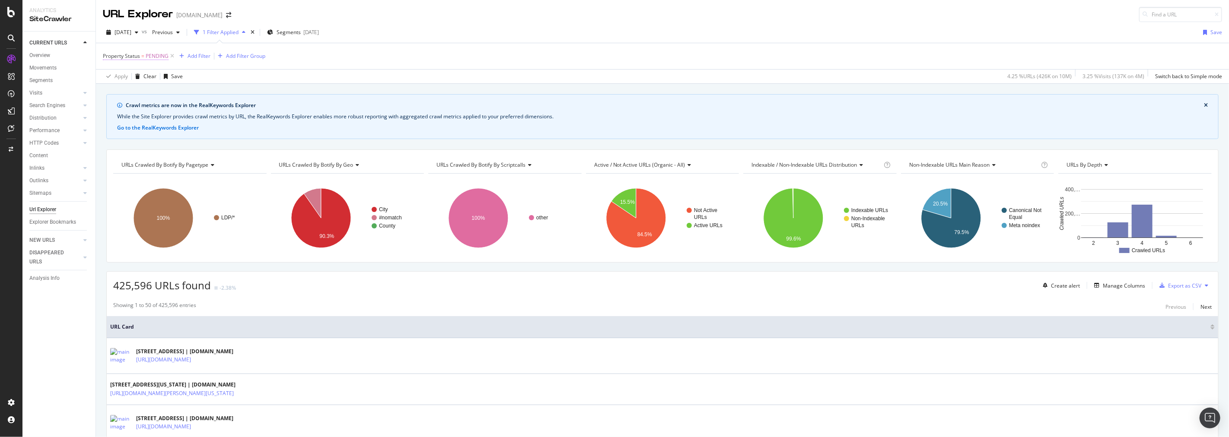
click at [153, 55] on span "PENDING" at bounding box center [157, 56] width 23 height 12
click at [158, 101] on input "PENDING" at bounding box center [152, 106] width 82 height 14
type input "NEW CONSTRUCTION"
click at [194, 126] on div "Apply" at bounding box center [198, 124] width 13 height 7
